Goal: Transaction & Acquisition: Download file/media

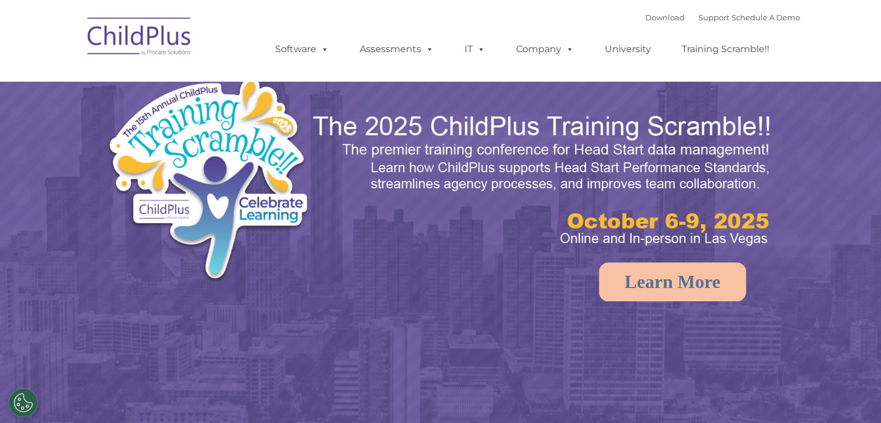
select select "MEDIUM"
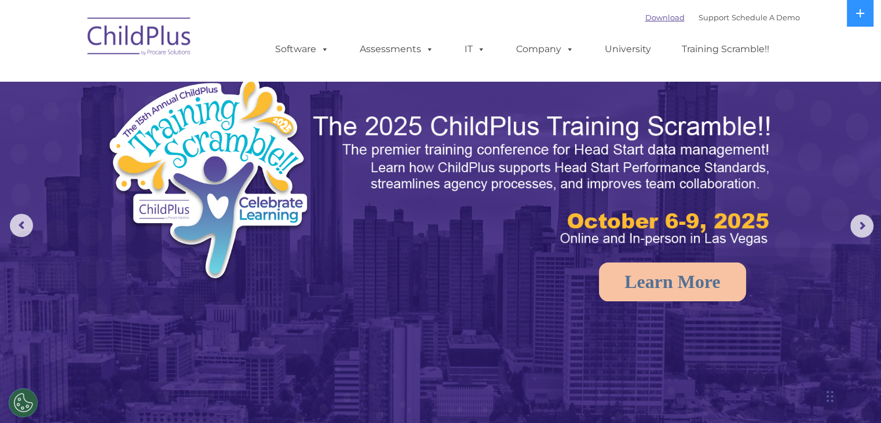
click at [662, 18] on link "Download" at bounding box center [664, 17] width 39 height 9
click at [650, 20] on link "Download" at bounding box center [664, 17] width 39 height 9
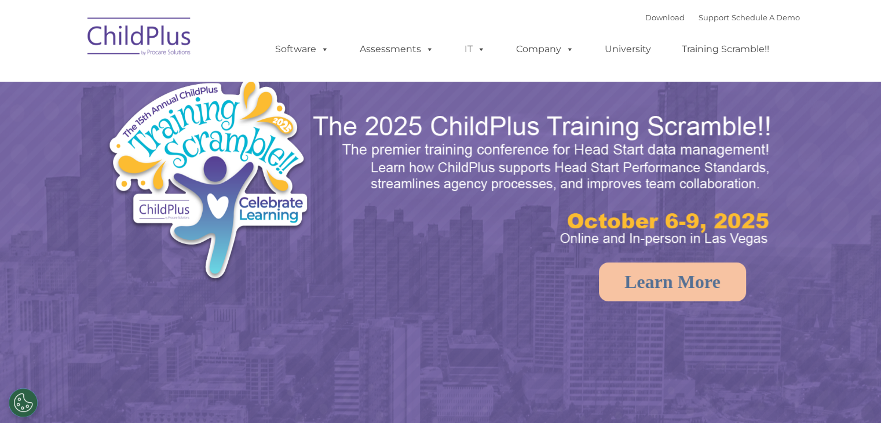
select select "MEDIUM"
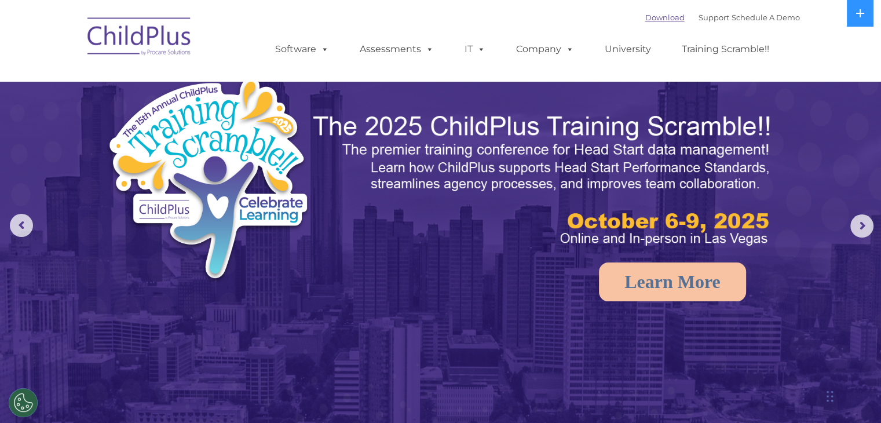
click at [647, 18] on link "Download" at bounding box center [664, 17] width 39 height 9
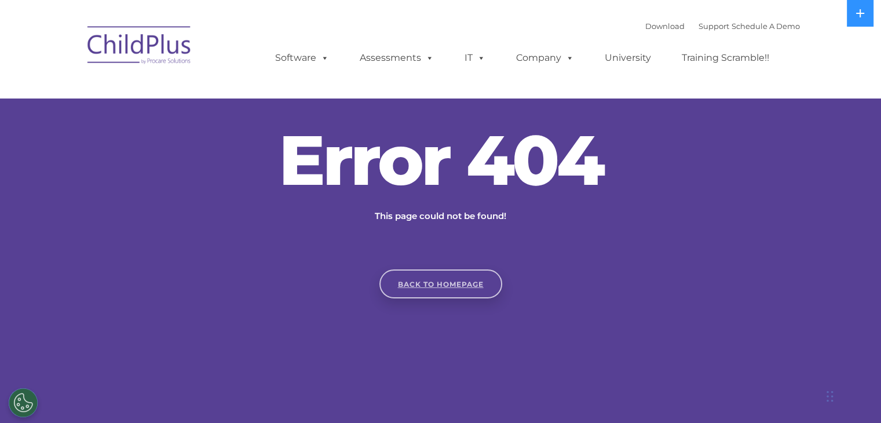
click at [478, 283] on link "Back to homepage" at bounding box center [441, 283] width 123 height 29
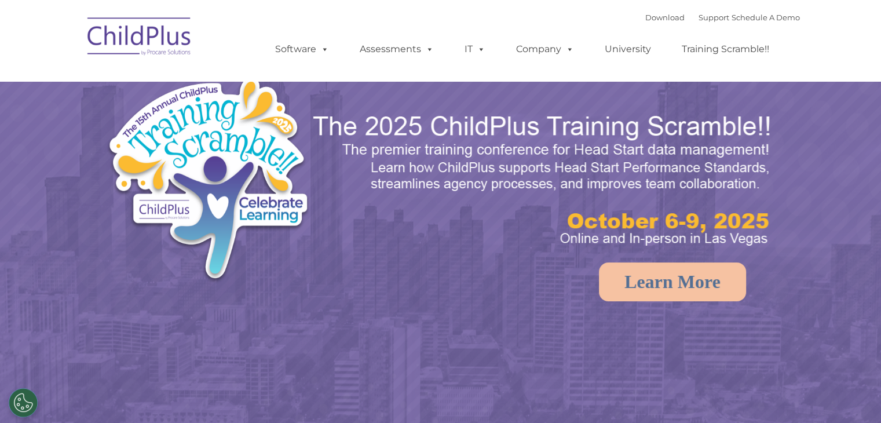
select select "MEDIUM"
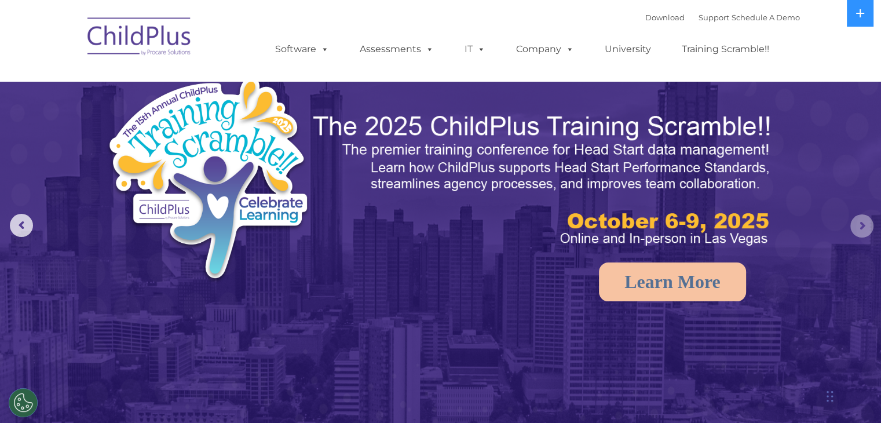
click at [864, 222] on rs-arrow at bounding box center [862, 225] width 23 height 23
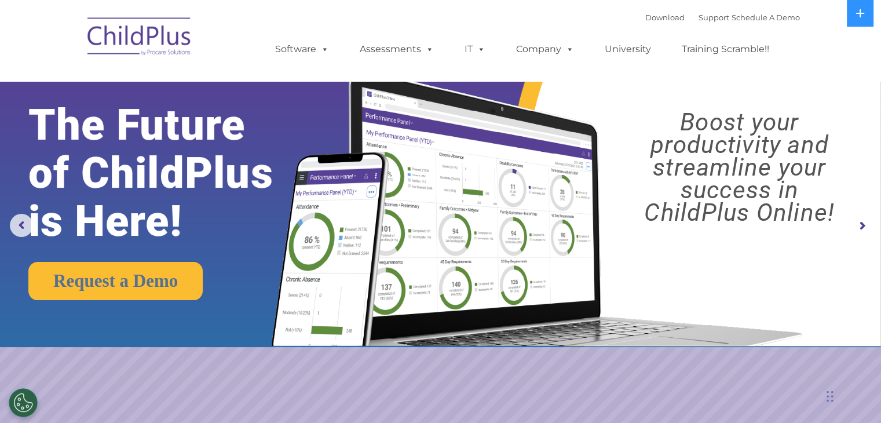
click at [864, 222] on rs-arrow at bounding box center [862, 225] width 23 height 23
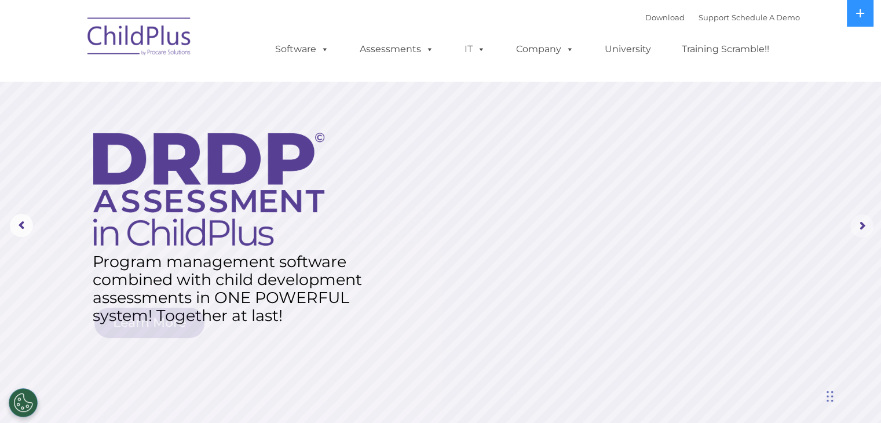
click at [863, 225] on rs-arrow at bounding box center [862, 225] width 23 height 23
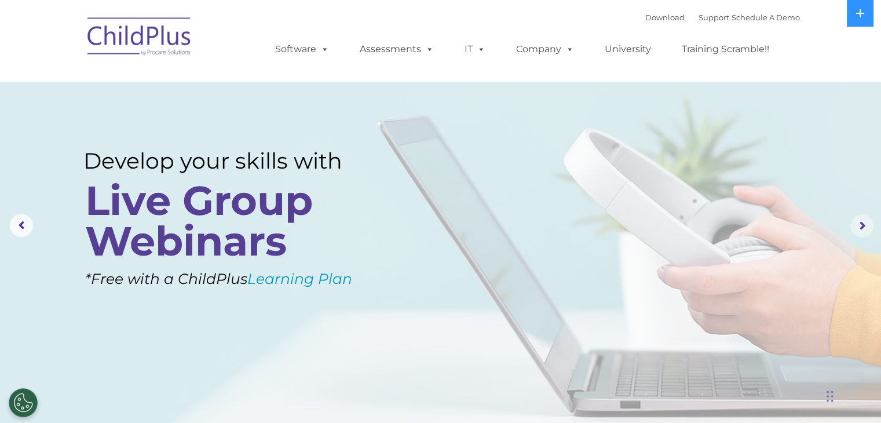
click at [863, 225] on rs-arrow at bounding box center [862, 225] width 23 height 23
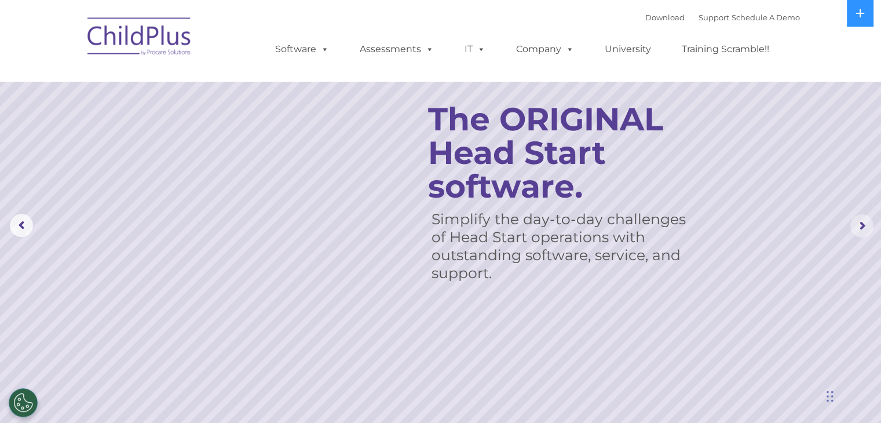
click at [863, 225] on rs-arrow at bounding box center [862, 225] width 23 height 23
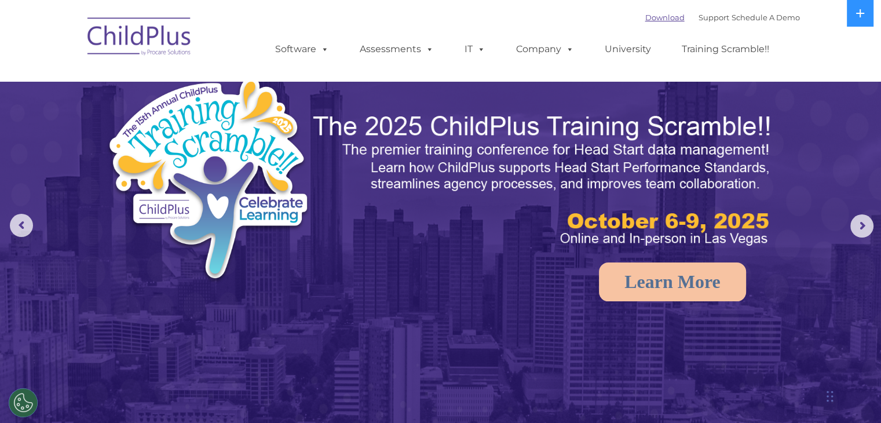
click at [659, 16] on link "Download" at bounding box center [664, 17] width 39 height 9
click at [645, 18] on link "Download" at bounding box center [664, 17] width 39 height 9
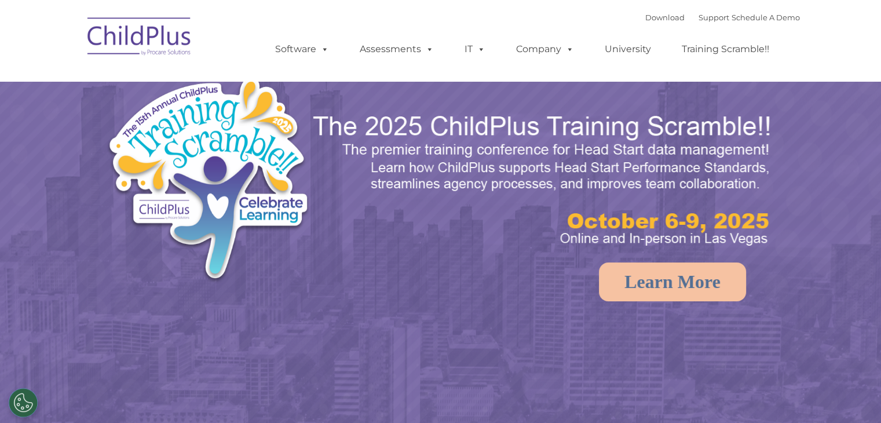
select select "MEDIUM"
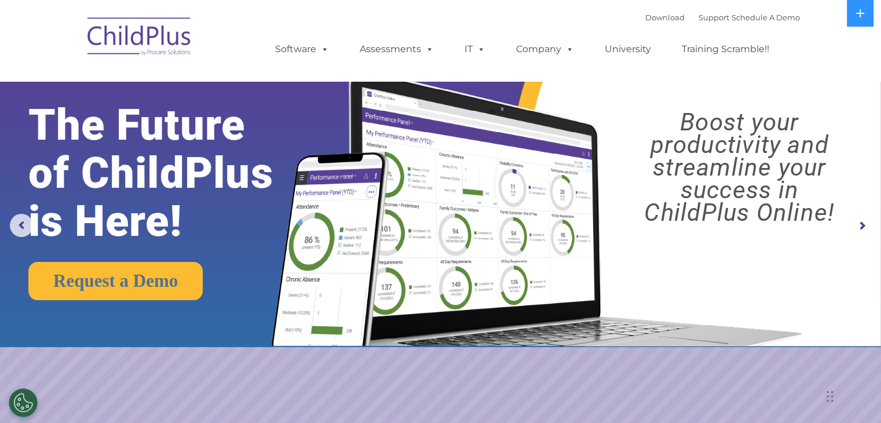
click at [520, 104] on img at bounding box center [534, 196] width 553 height 299
